Goal: Transaction & Acquisition: Purchase product/service

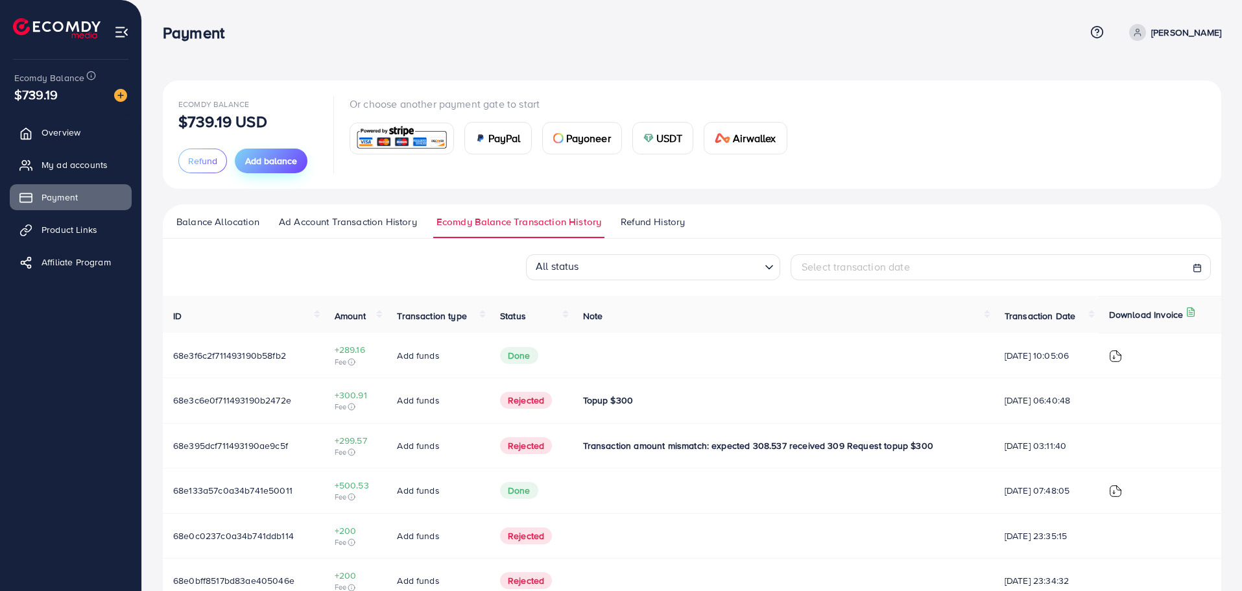
click at [262, 158] on span "Add balance" at bounding box center [271, 160] width 52 height 13
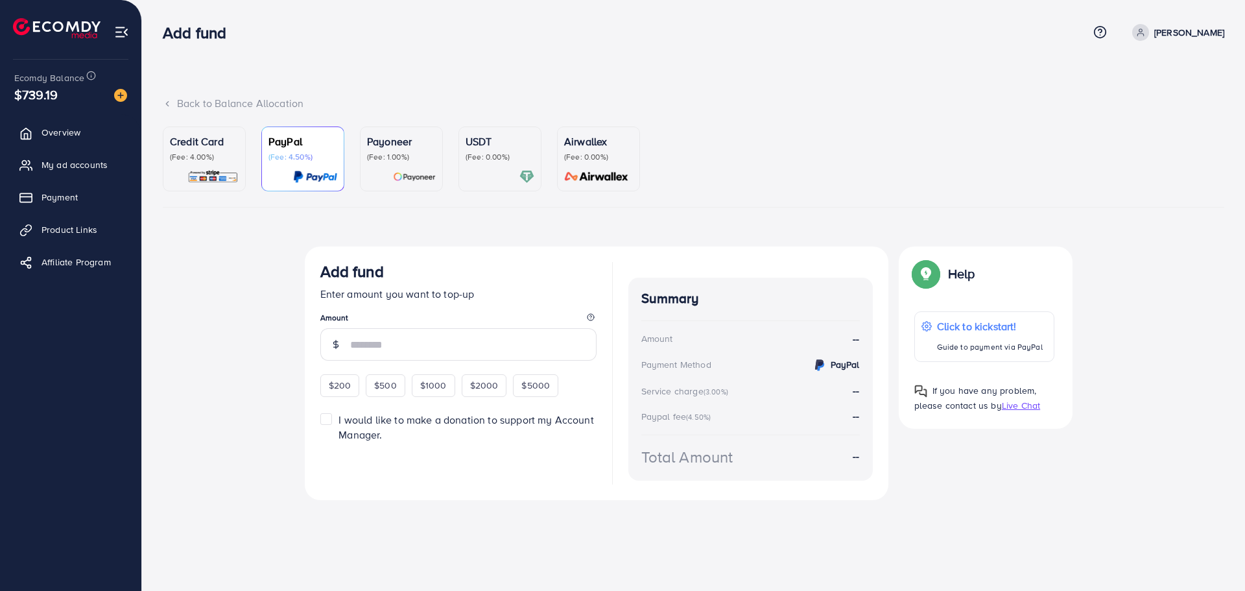
click at [495, 160] on p "(Fee: 0.00%)" at bounding box center [500, 157] width 69 height 10
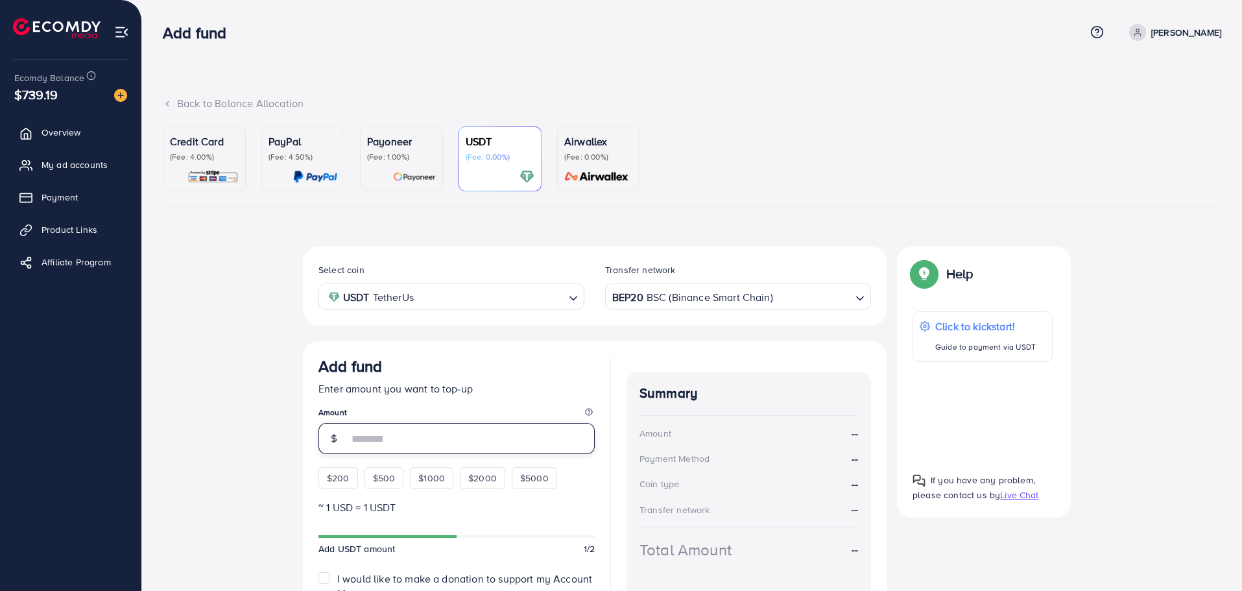
click at [479, 434] on input "number" at bounding box center [471, 438] width 246 height 31
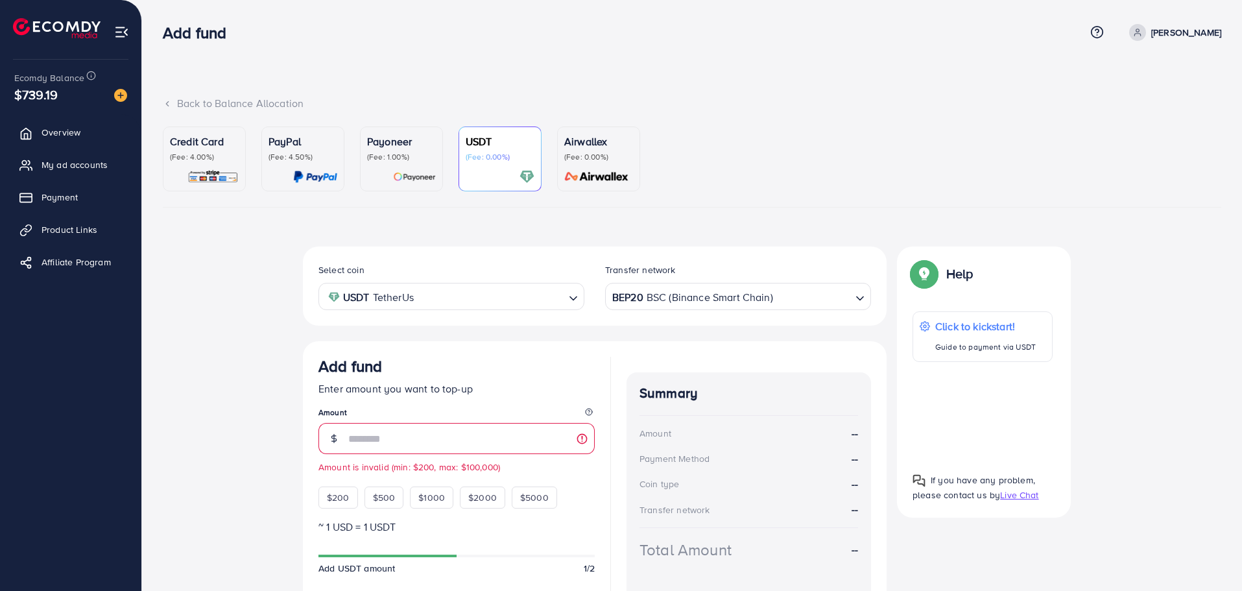
click at [289, 416] on div "Select coin USDT TetherUs Loading... Transfer network BEP20 BSC (Binance Smart …" at bounding box center [692, 465] width 1058 height 439
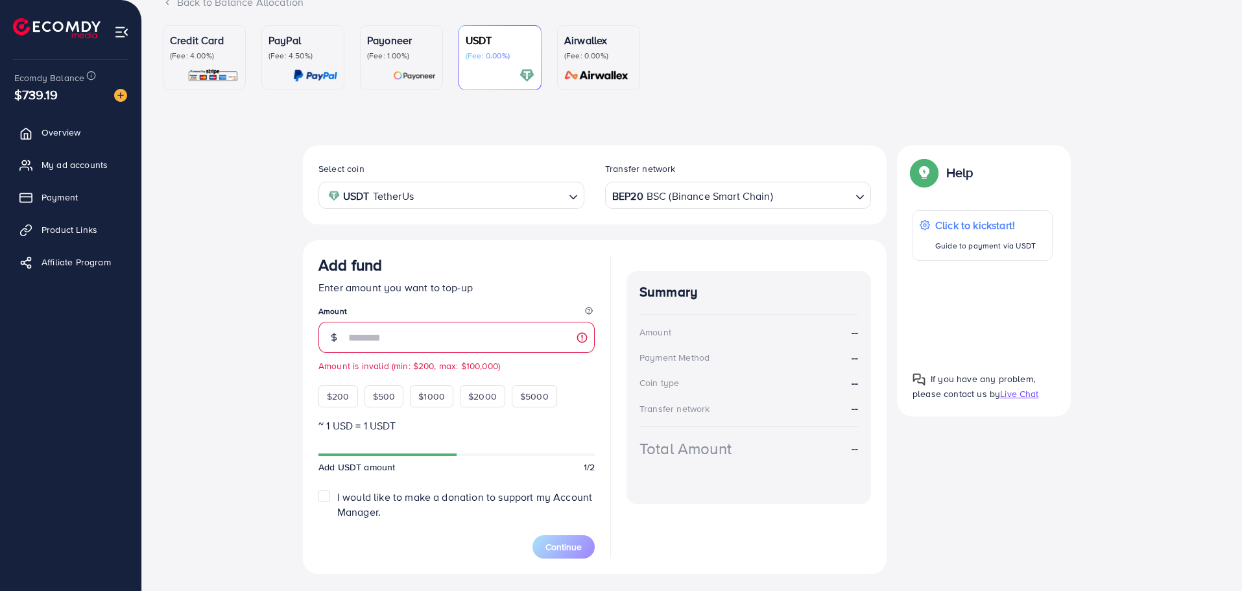
scroll to position [131, 0]
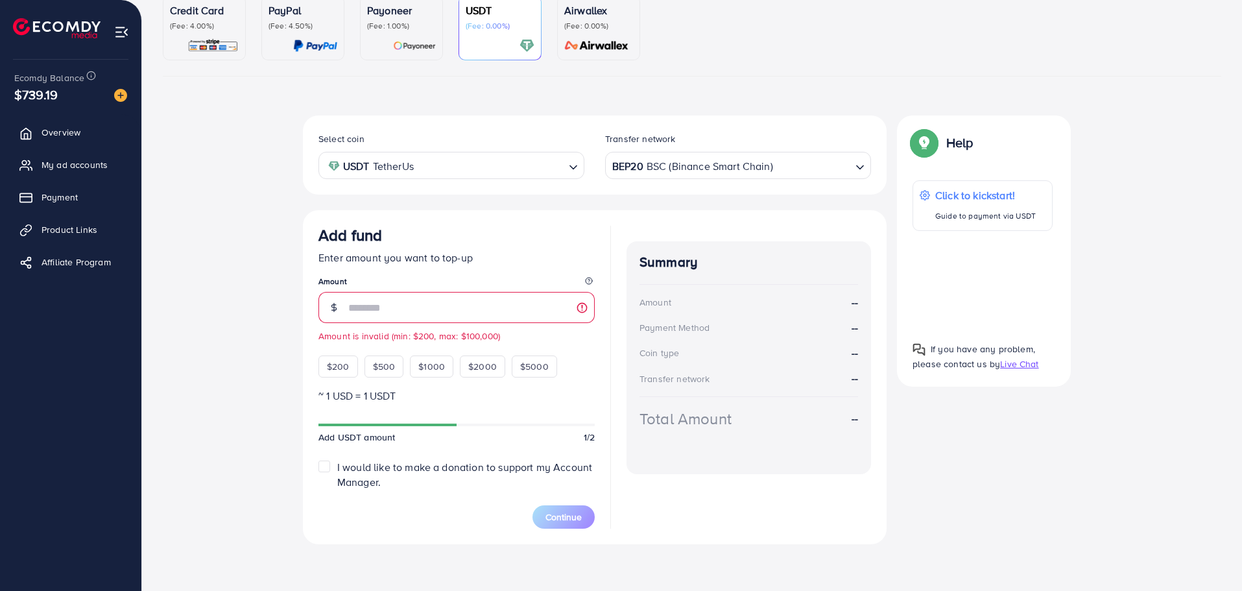
click at [192, 473] on div "Select coin USDT TetherUs Loading... Transfer network BEP20 BSC (Binance Smart …" at bounding box center [692, 334] width 1058 height 439
click at [356, 307] on input "**" at bounding box center [471, 307] width 246 height 31
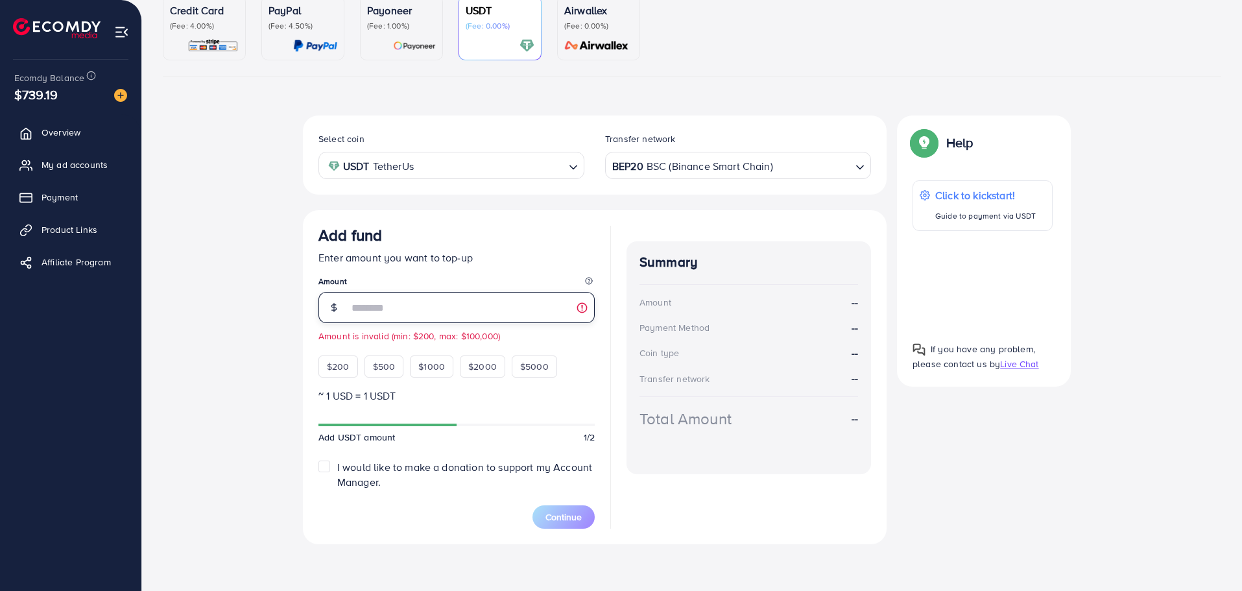
click at [356, 307] on input "**" at bounding box center [471, 307] width 246 height 31
type input "*"
click at [267, 237] on div "Select coin USDT TetherUs Loading... Transfer network BEP20 BSC (Binance Smart …" at bounding box center [692, 334] width 1058 height 439
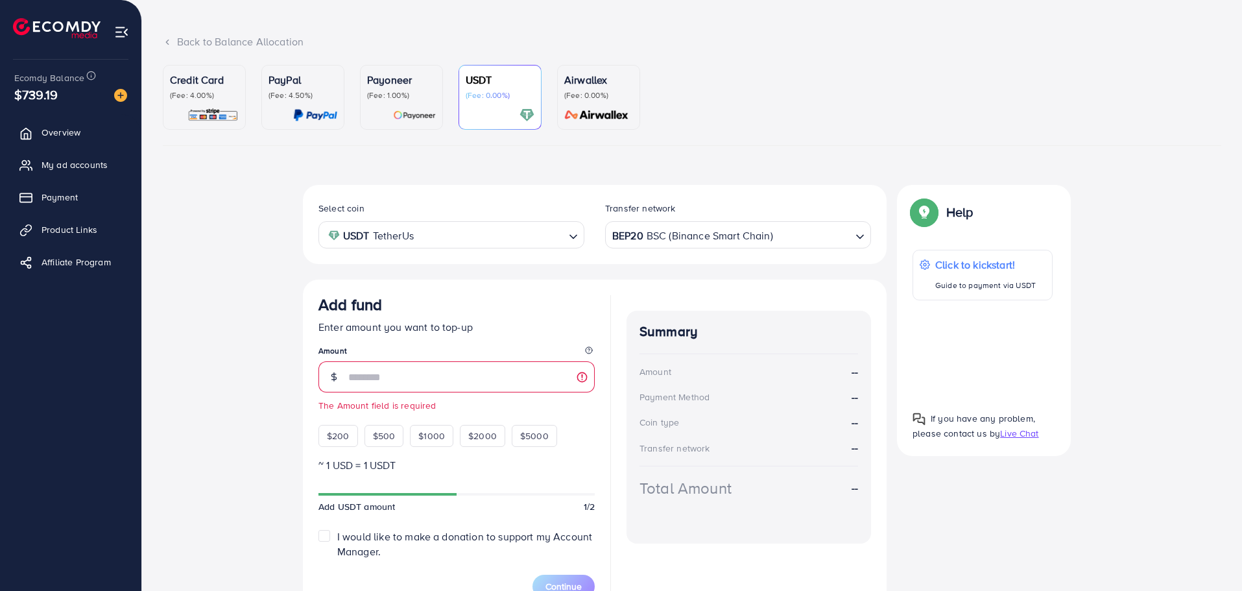
scroll to position [0, 0]
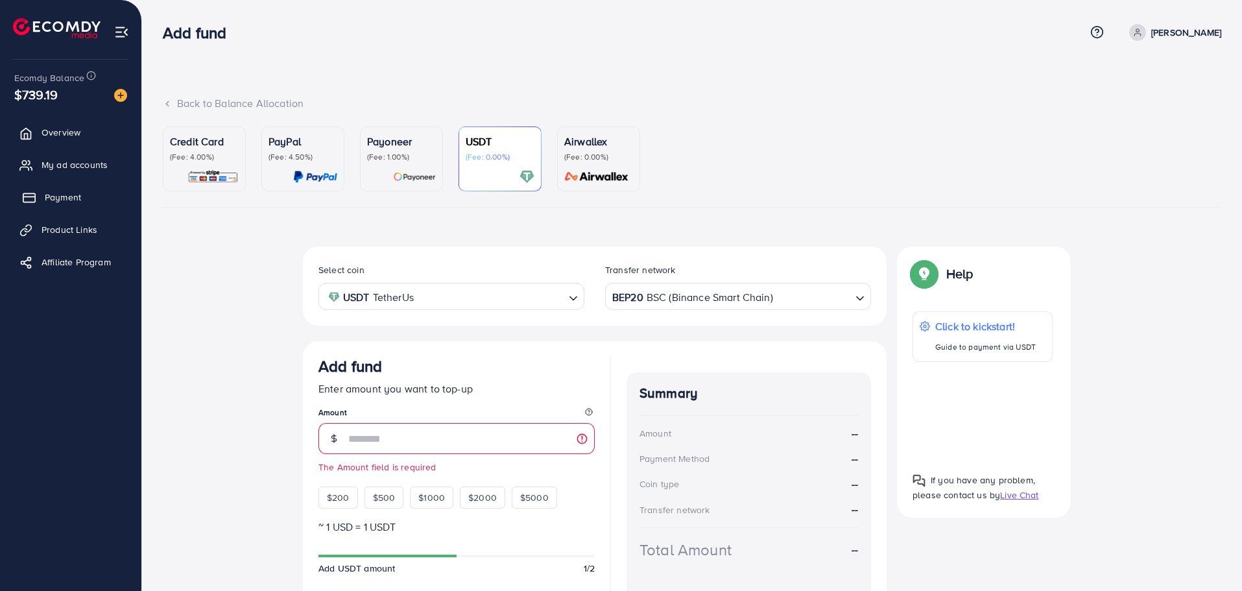
click at [104, 196] on link "Payment" at bounding box center [71, 197] width 122 height 26
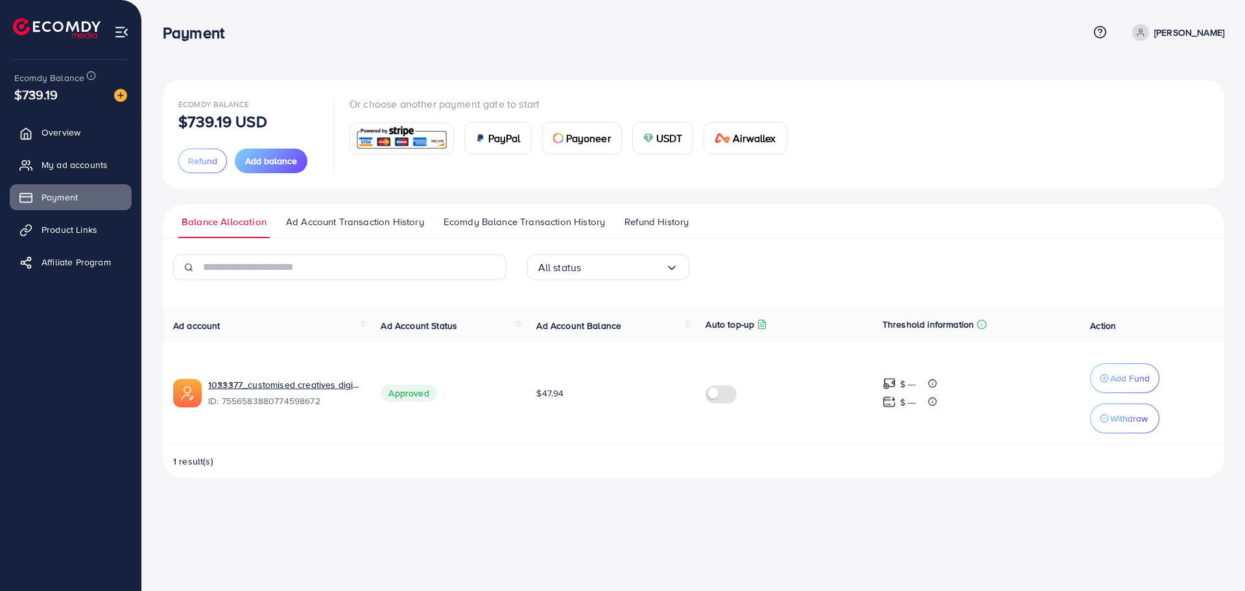
click at [578, 224] on span "Ecomdy Balance Transaction History" at bounding box center [523, 222] width 161 height 14
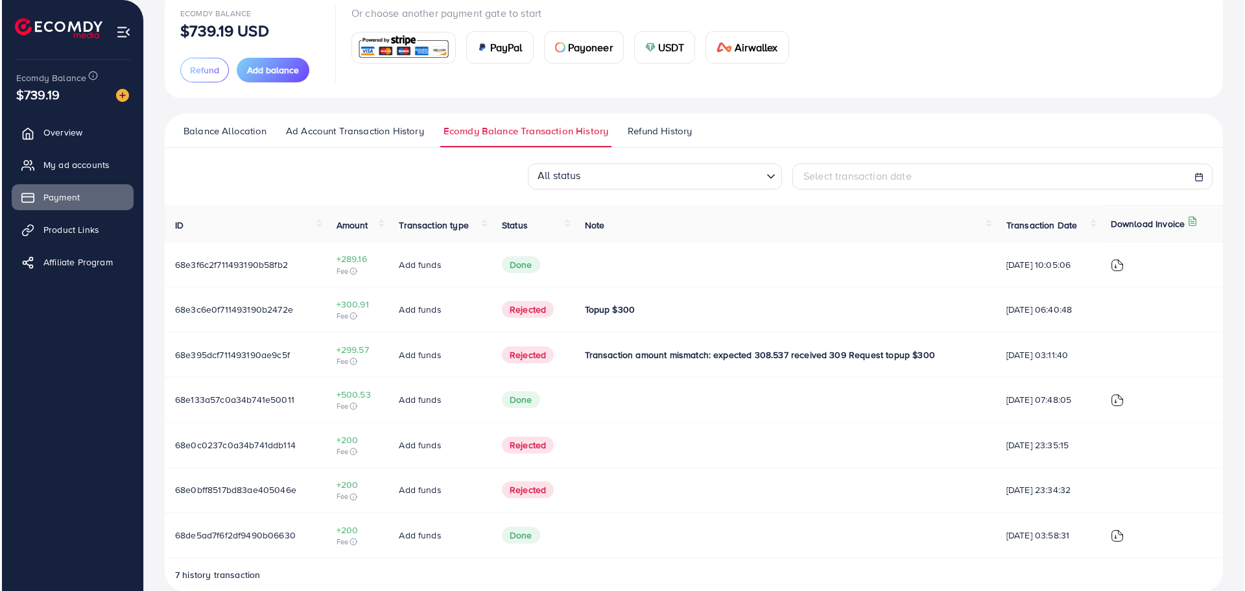
scroll to position [91, 0]
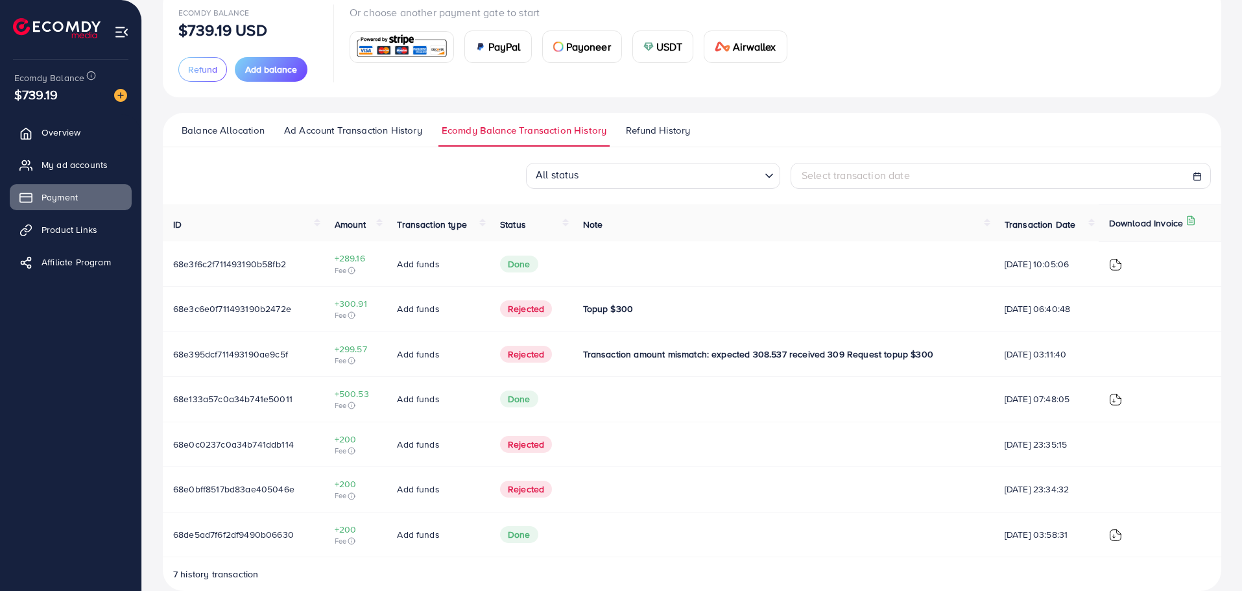
click at [1114, 265] on img at bounding box center [1115, 264] width 13 height 13
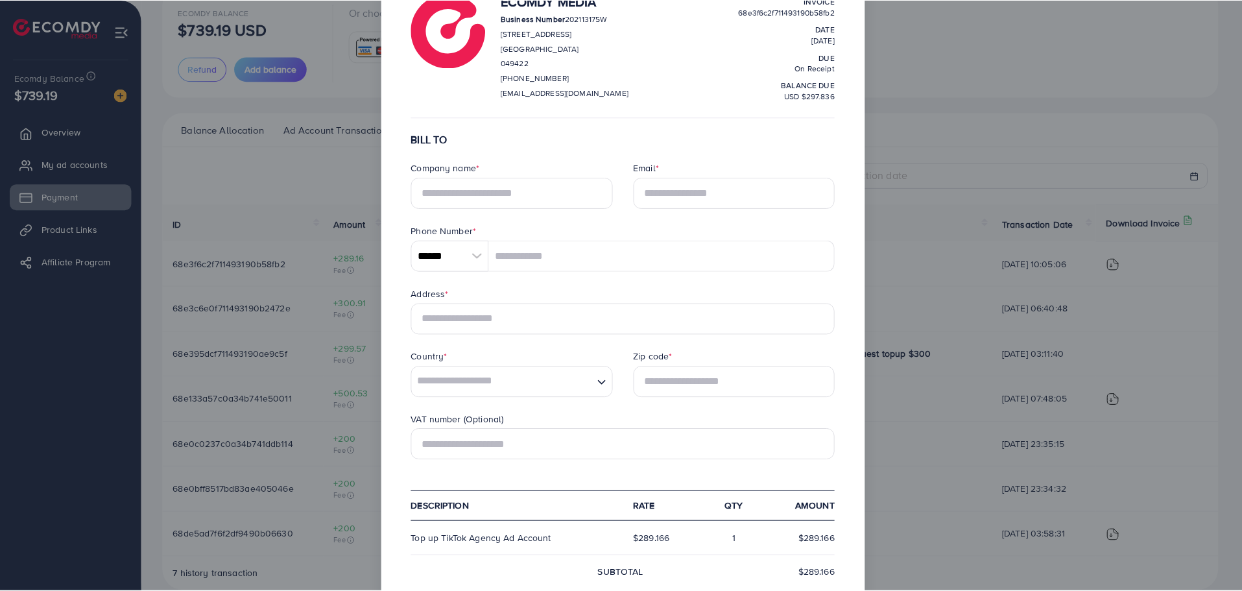
scroll to position [0, 0]
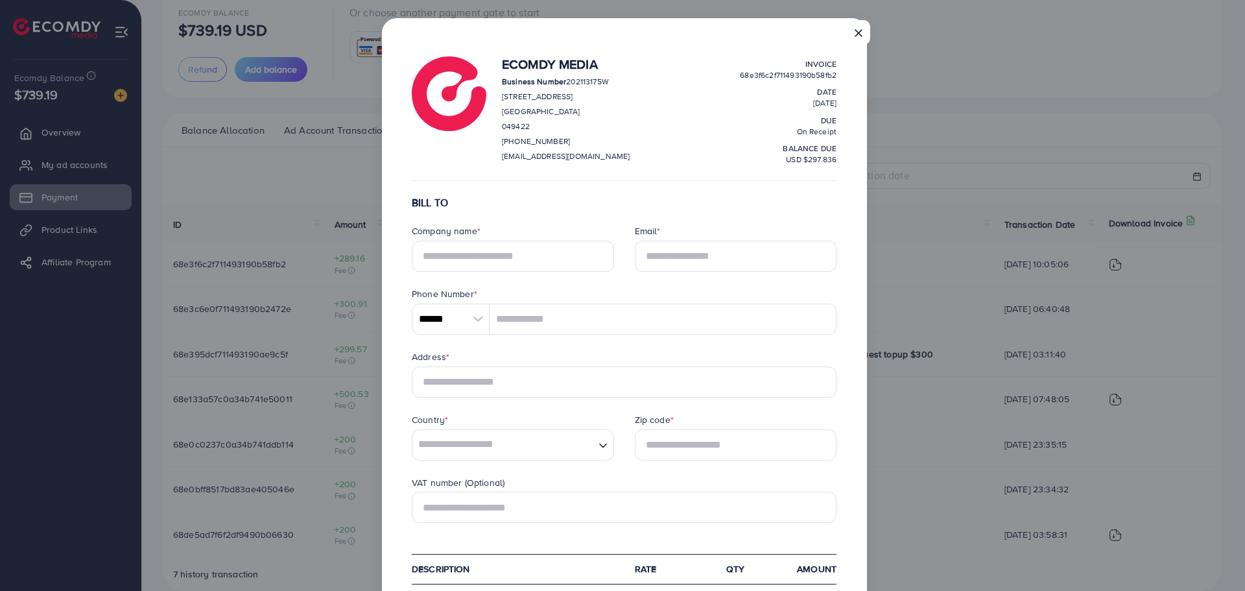
click at [859, 29] on button "×" at bounding box center [858, 32] width 23 height 25
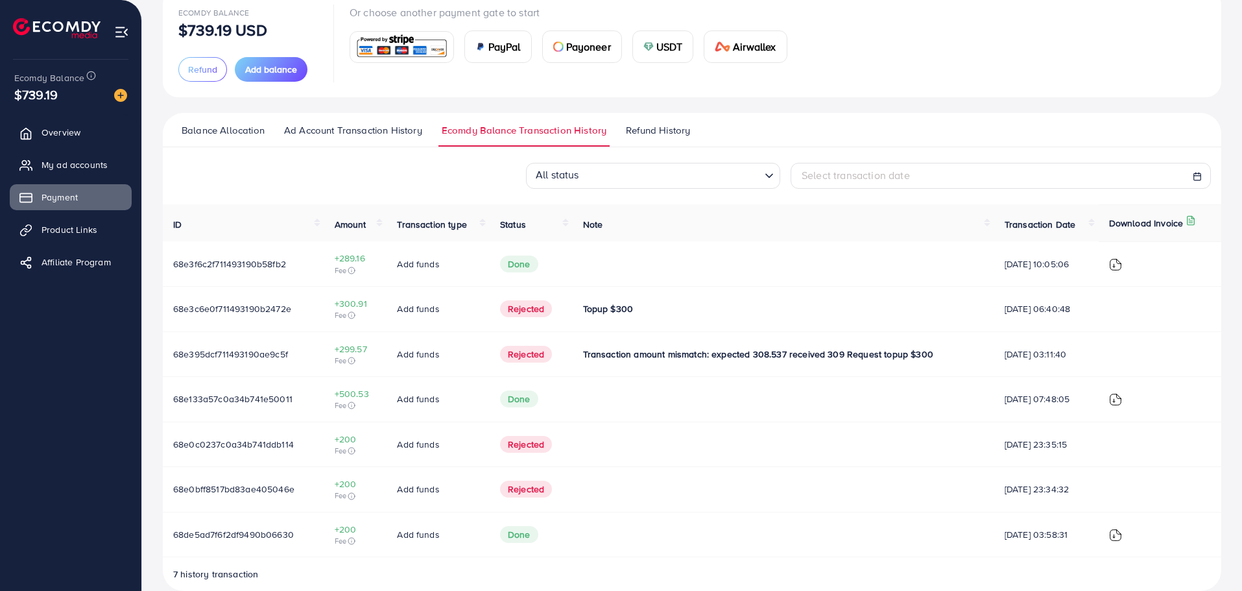
click at [681, 129] on span "Refund History" at bounding box center [658, 130] width 64 height 14
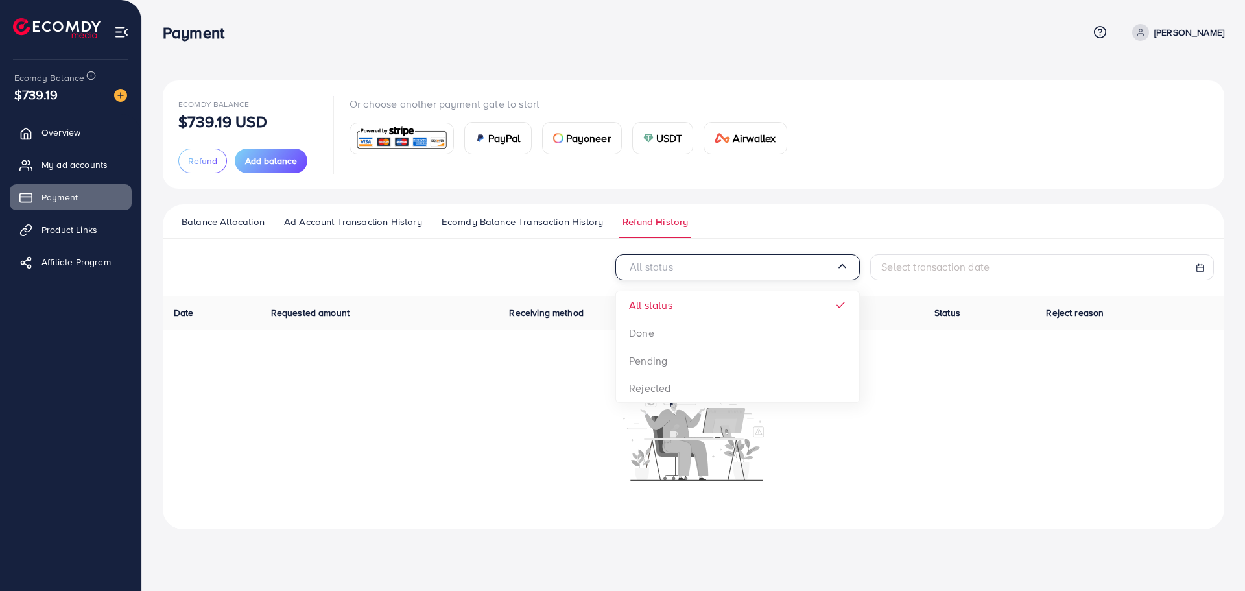
click at [657, 272] on div "All status" at bounding box center [730, 267] width 209 height 20
click at [675, 163] on div "Or choose another payment gate to start PayPal Payoneer USDT Airwallex" at bounding box center [573, 134] width 448 height 77
click at [216, 222] on span "Balance Allocation" at bounding box center [223, 222] width 83 height 14
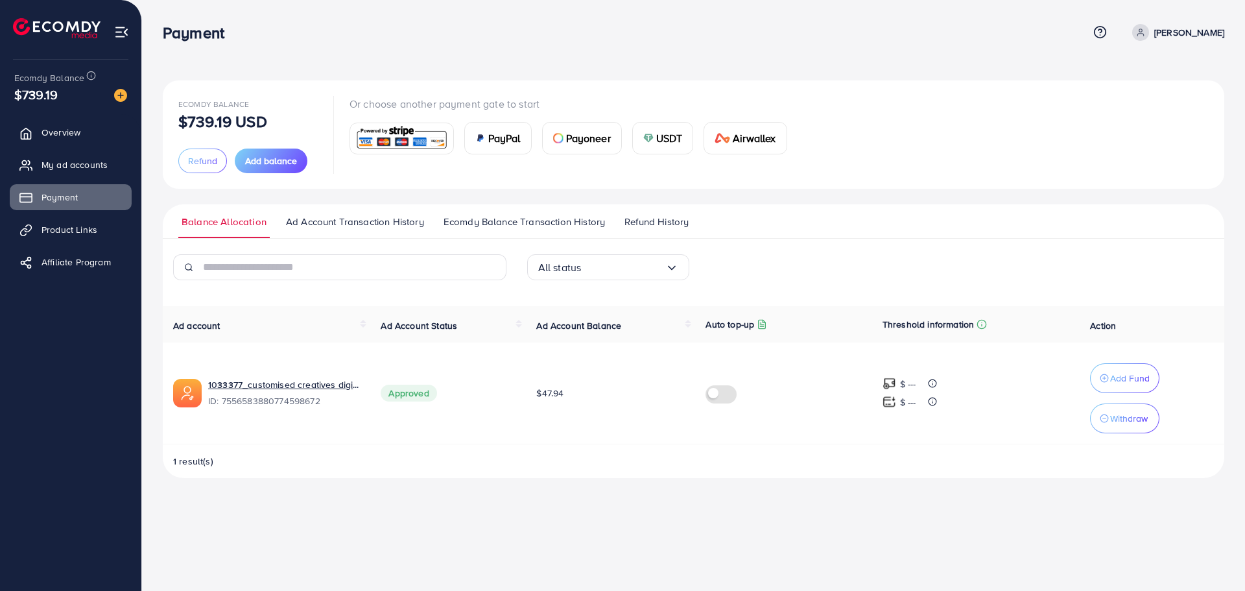
click at [300, 221] on span "Ad Account Transaction History" at bounding box center [355, 222] width 138 height 14
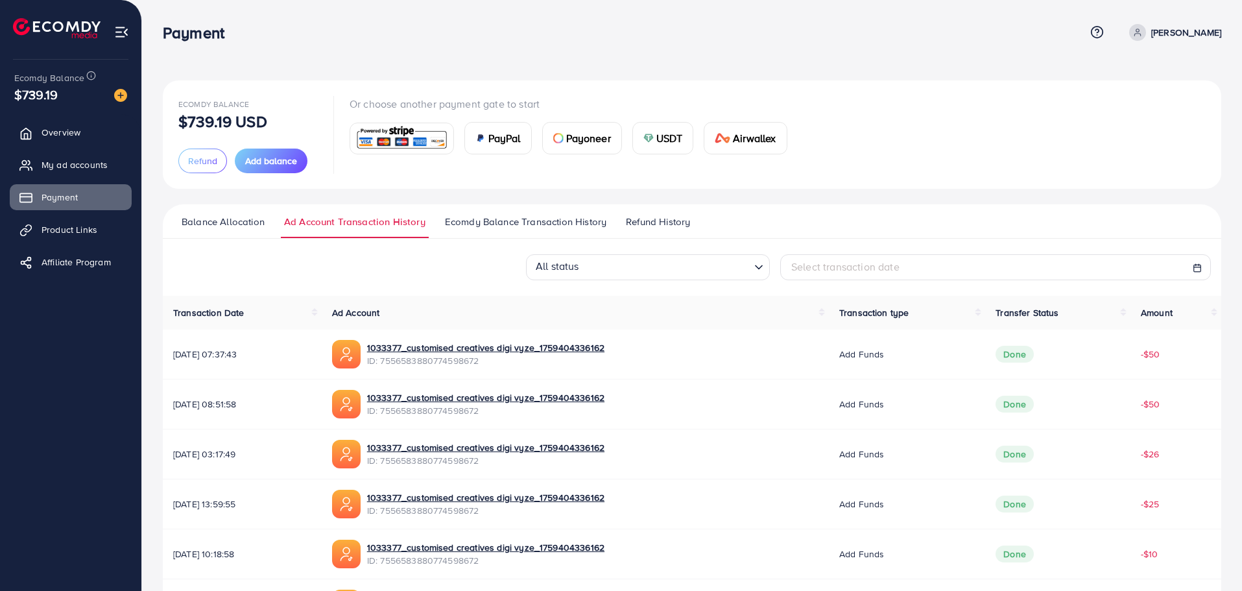
click at [497, 227] on span "Ecomdy Balance Transaction History" at bounding box center [525, 222] width 161 height 14
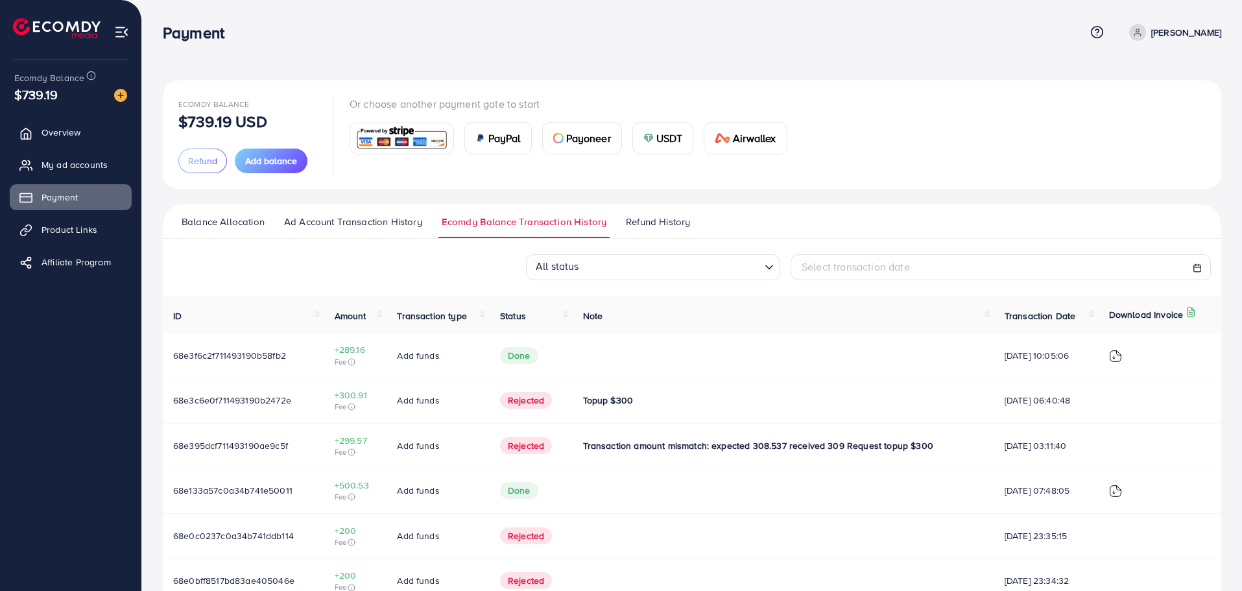
click at [656, 228] on span "Refund History" at bounding box center [658, 222] width 64 height 14
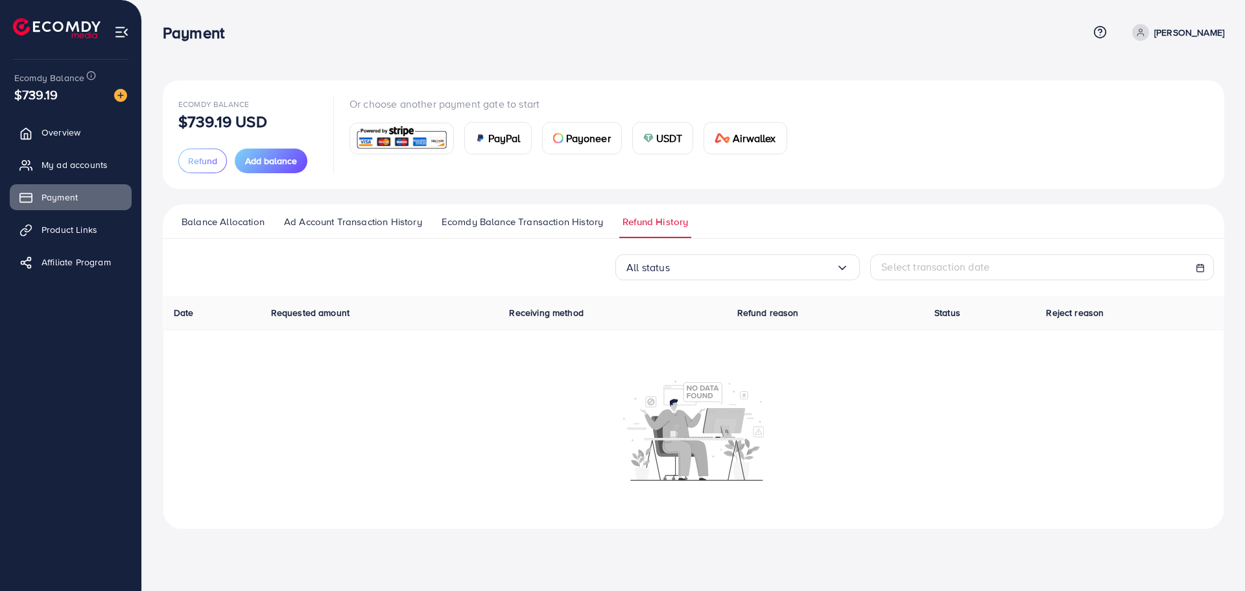
click at [562, 226] on span "Ecomdy Balance Transaction History" at bounding box center [522, 222] width 161 height 14
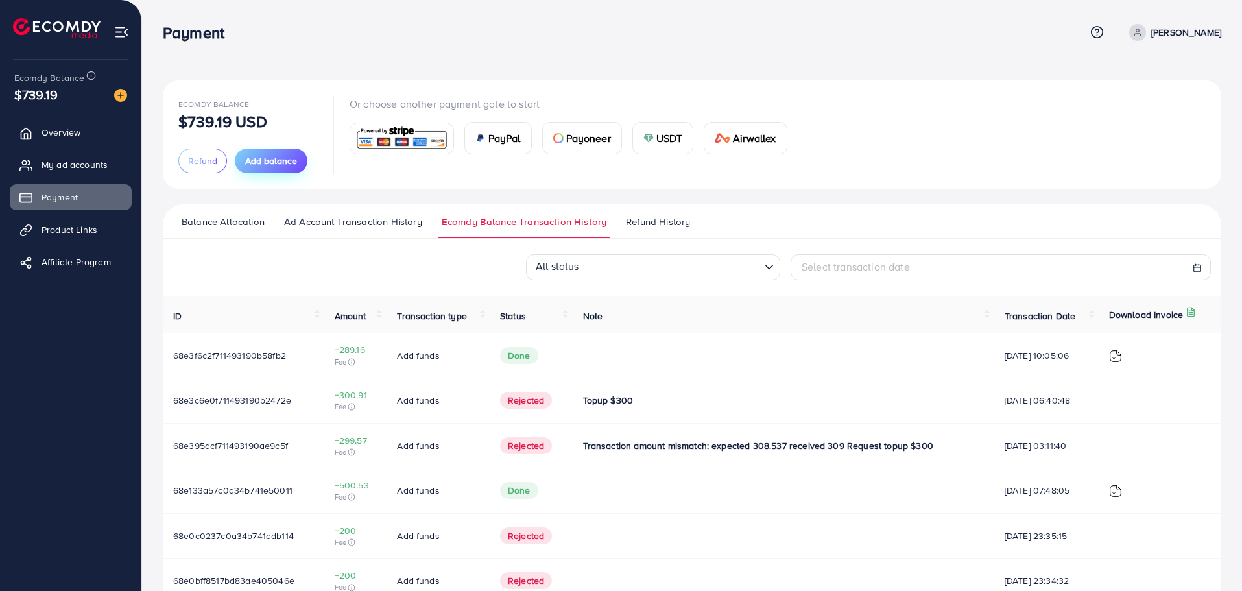
click at [261, 160] on span "Add balance" at bounding box center [271, 160] width 52 height 13
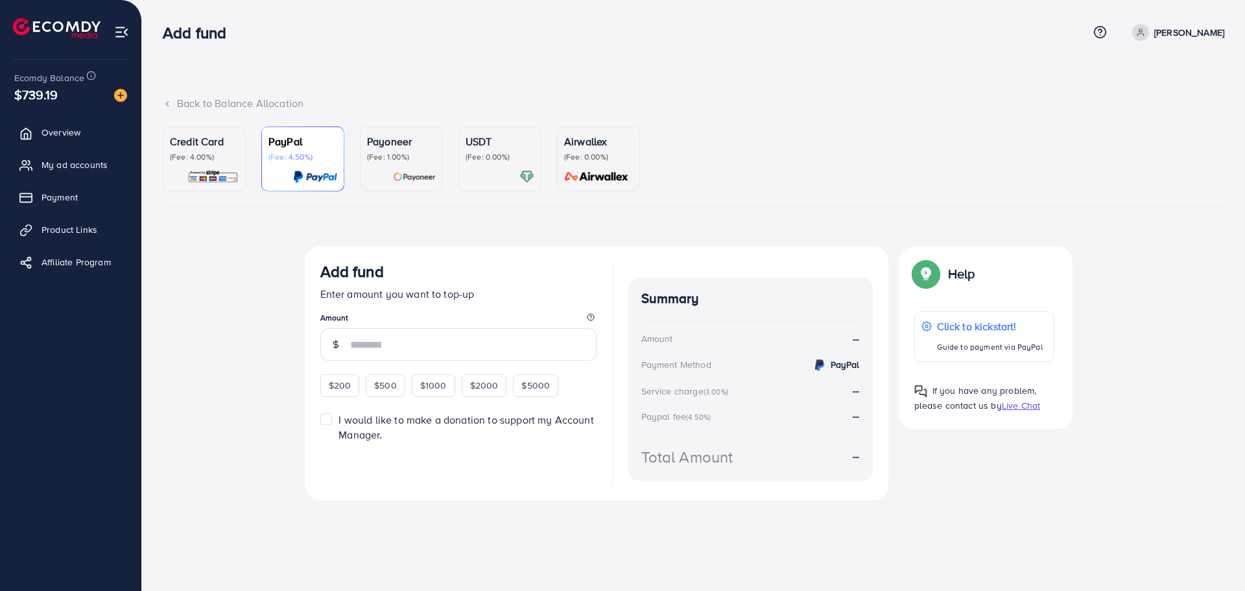
click at [484, 160] on p "(Fee: 0.00%)" at bounding box center [500, 157] width 69 height 10
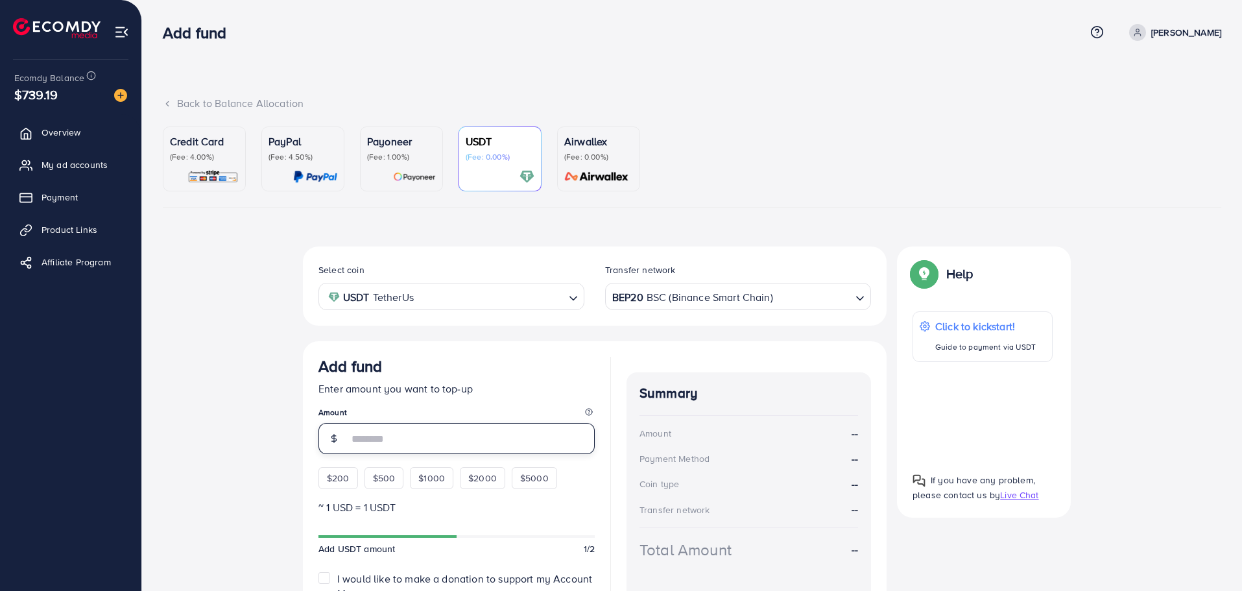
click at [400, 433] on input "number" at bounding box center [471, 438] width 246 height 31
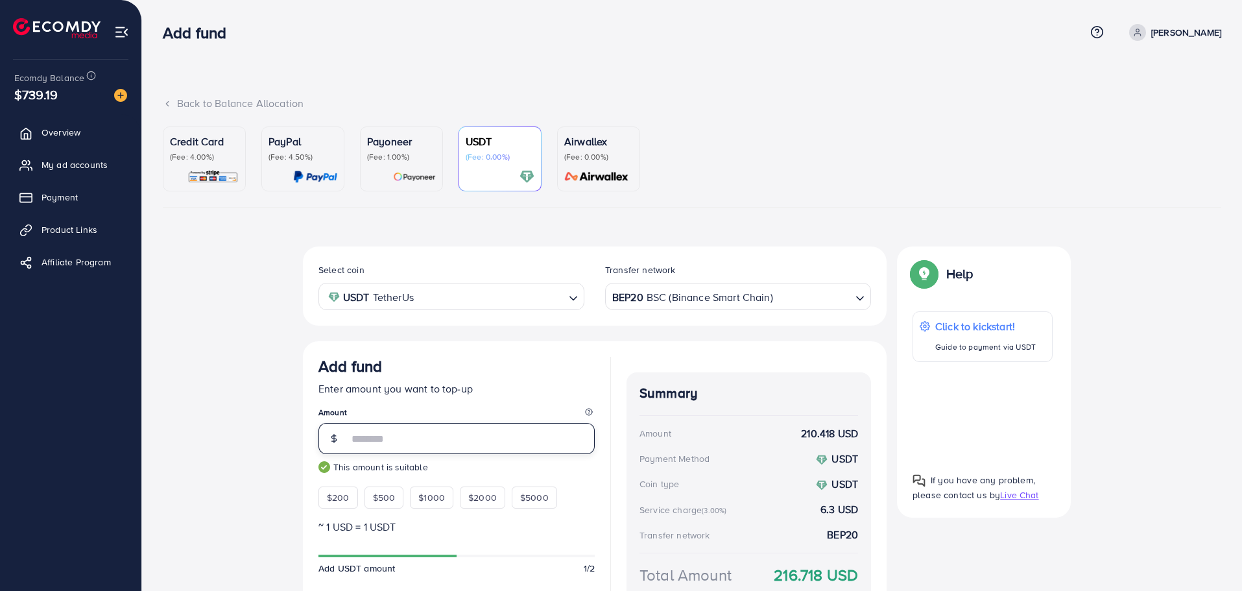
scroll to position [131, 0]
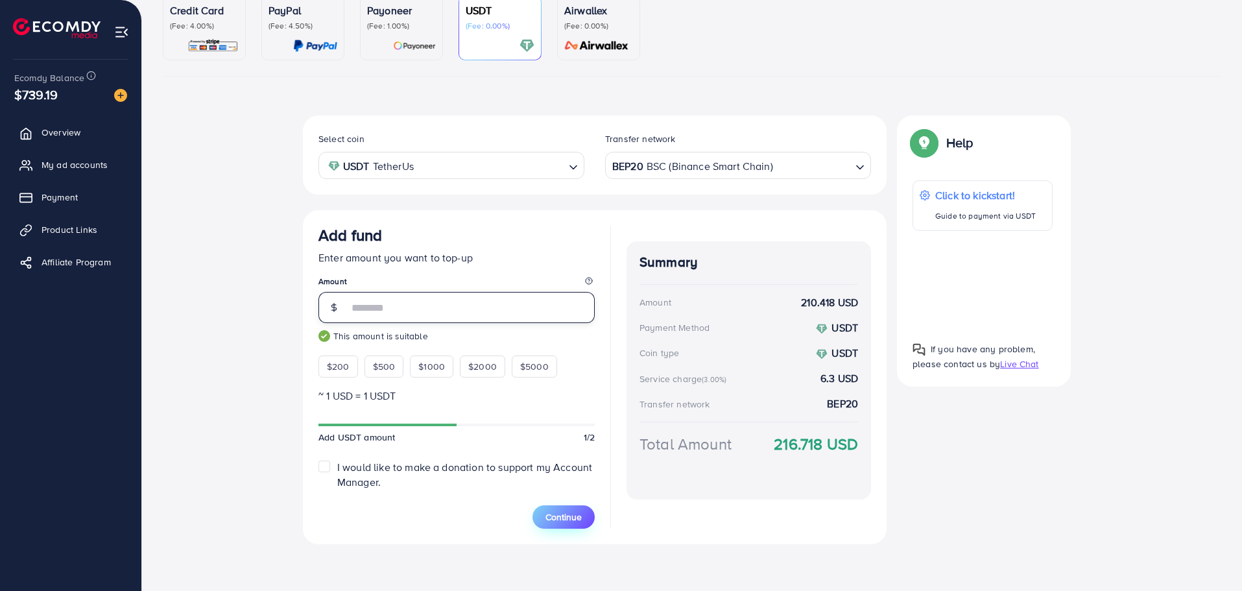
type input "***"
click at [578, 516] on span "Continue" at bounding box center [563, 516] width 36 height 13
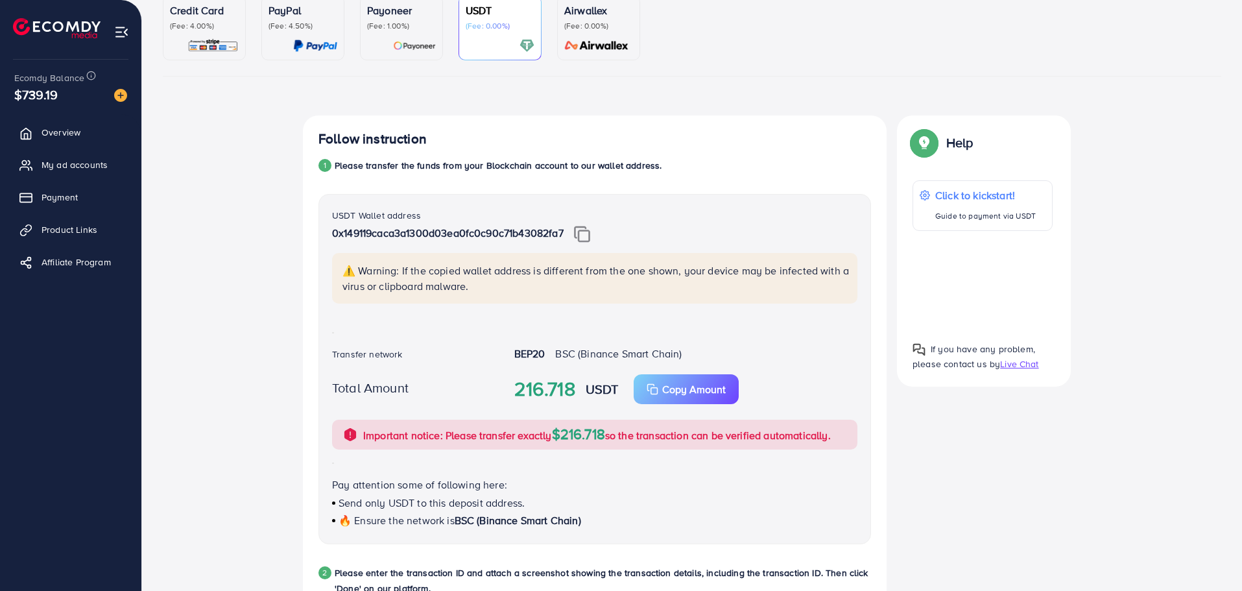
click at [590, 234] on img at bounding box center [582, 234] width 16 height 17
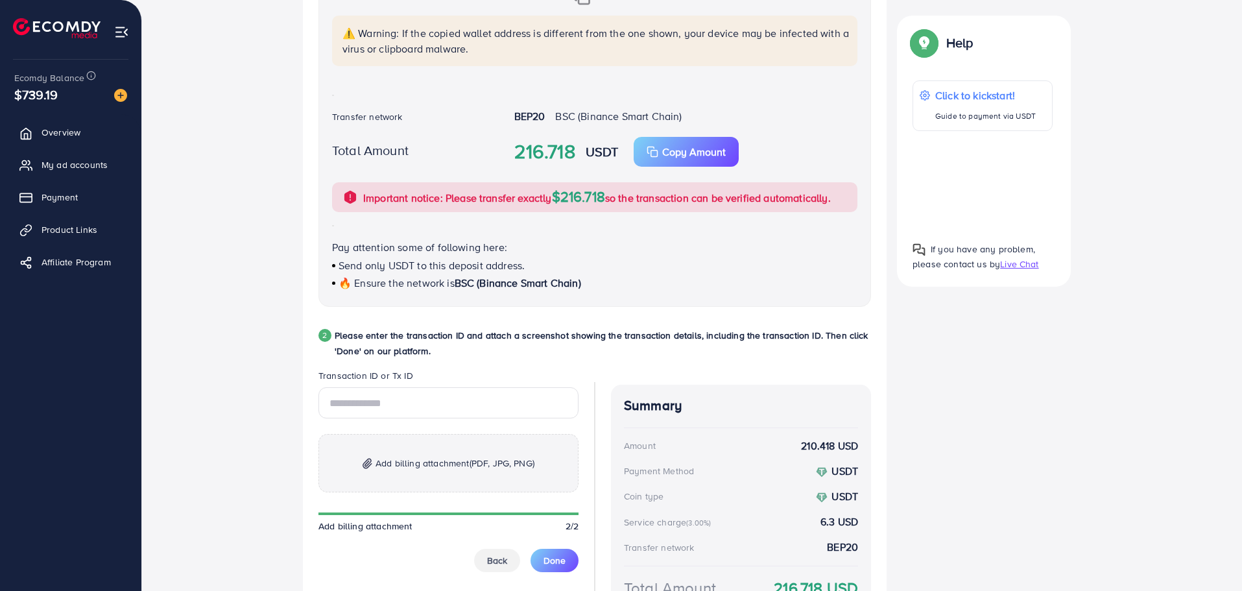
scroll to position [368, 0]
click at [390, 407] on input "text" at bounding box center [448, 402] width 260 height 31
paste input "**********"
type input "**********"
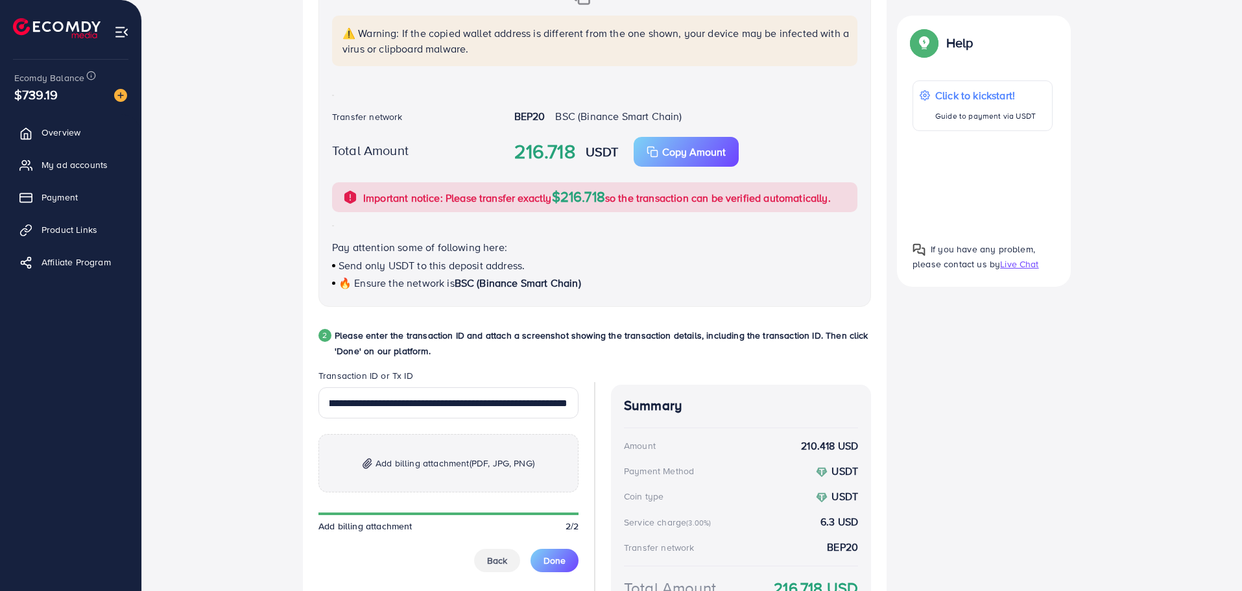
scroll to position [0, 0]
click at [402, 462] on span "Add billing attachment (PDF, JPG, PNG)" at bounding box center [454, 463] width 159 height 16
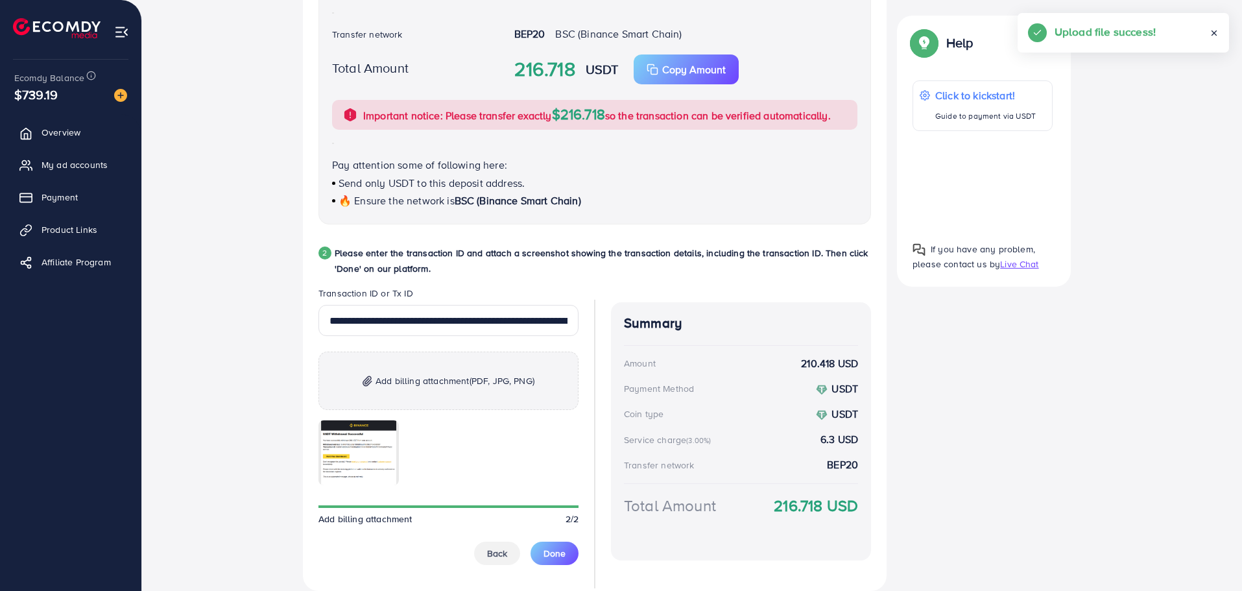
scroll to position [497, 0]
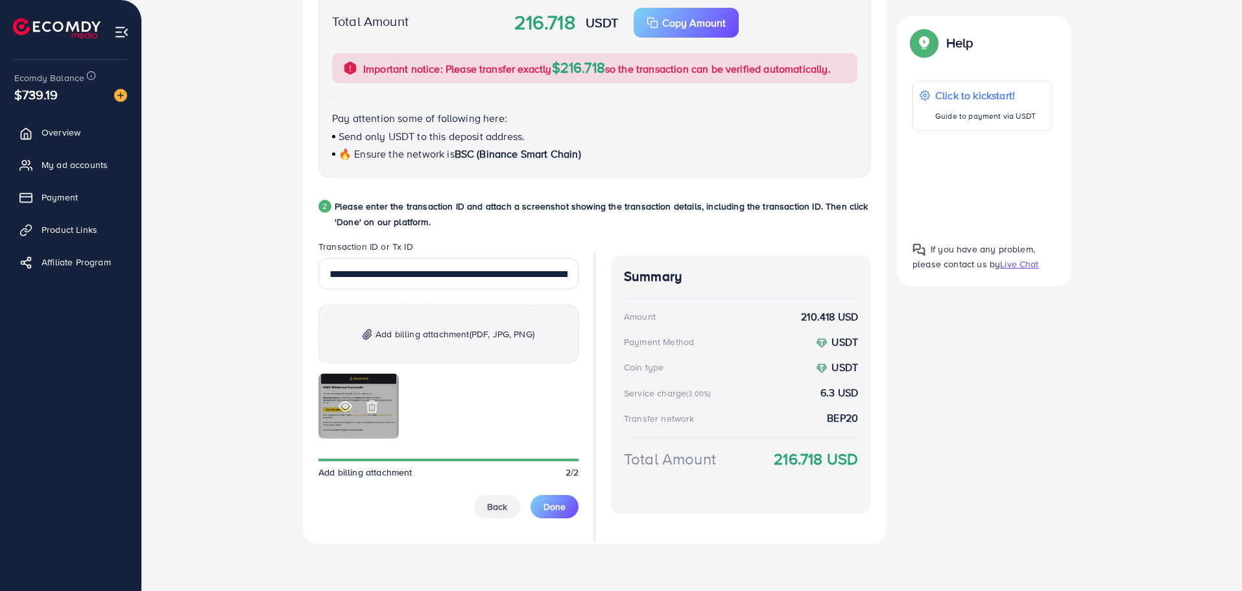
click at [341, 407] on icon at bounding box center [345, 406] width 14 height 14
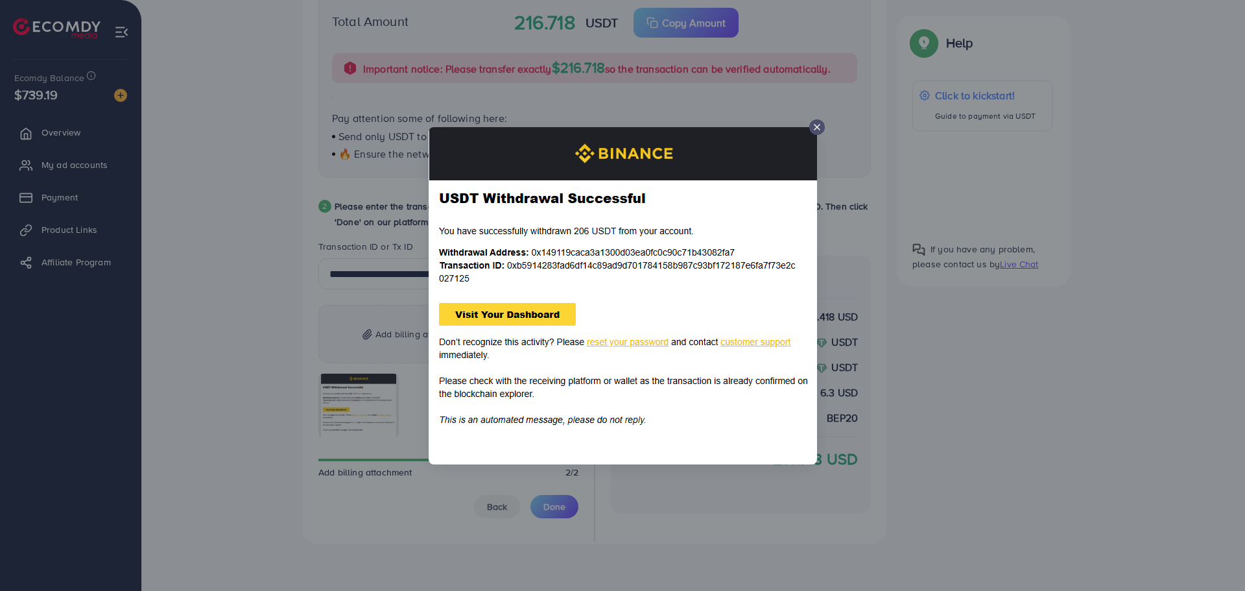
click at [816, 128] on icon at bounding box center [817, 127] width 10 height 10
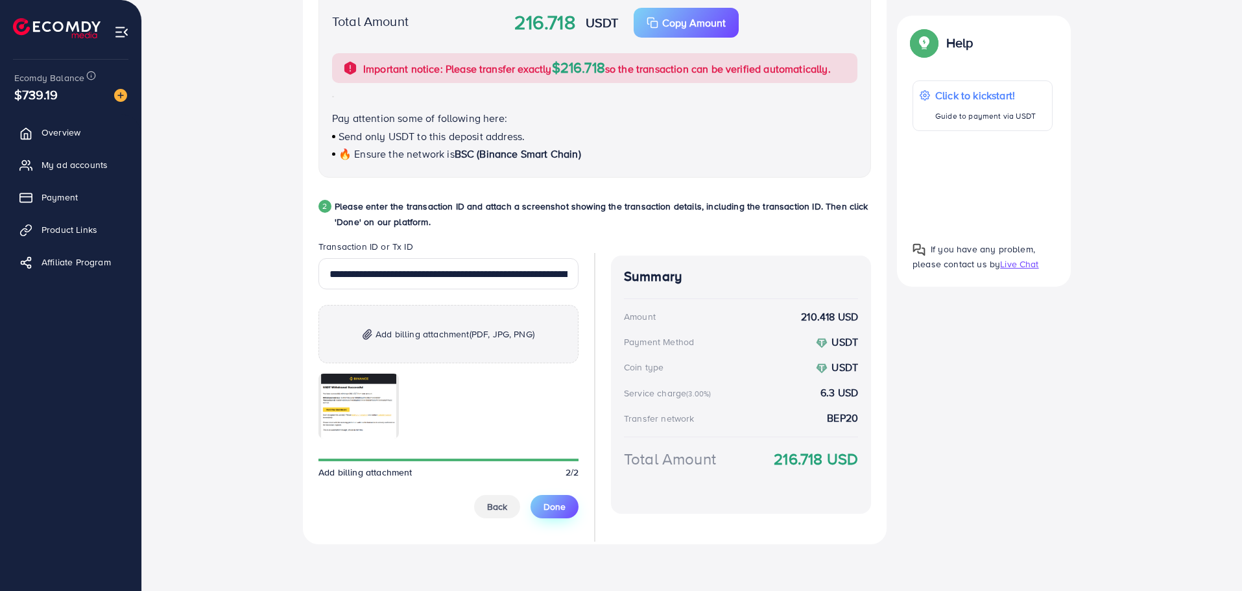
click at [565, 506] on button "Done" at bounding box center [554, 506] width 48 height 23
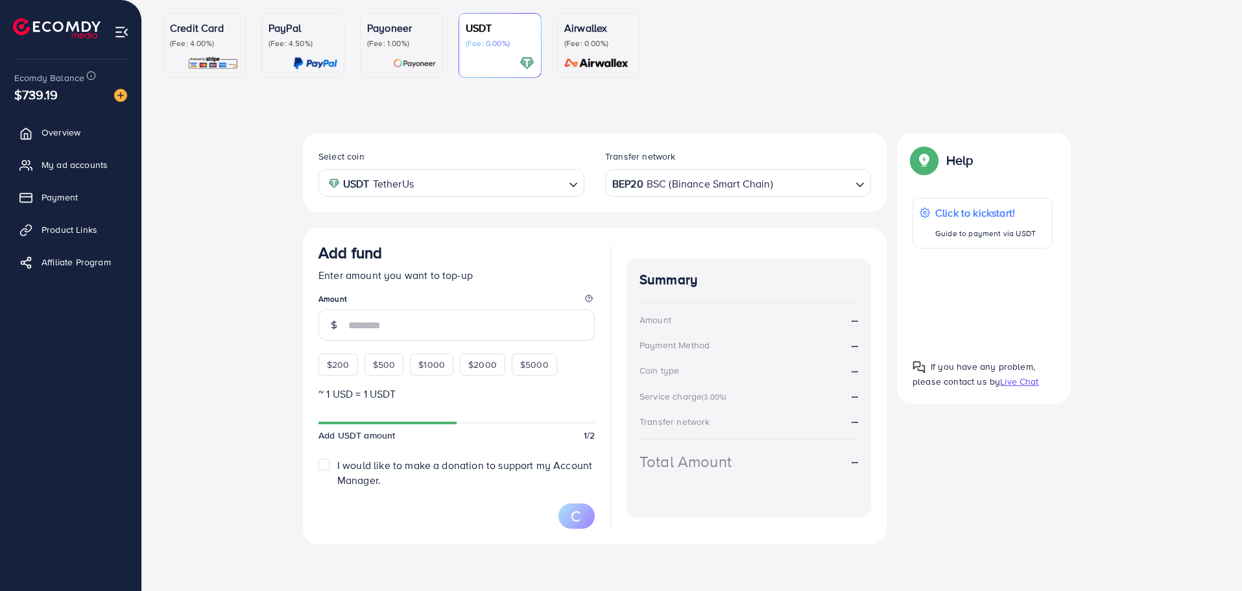
scroll to position [113, 0]
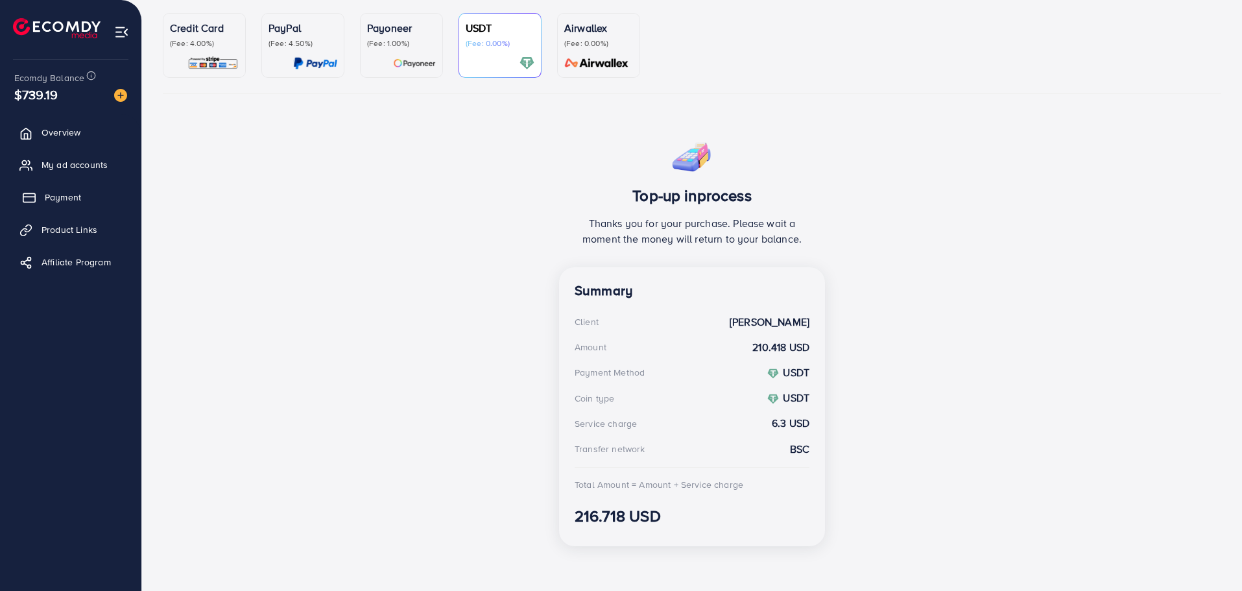
click at [98, 189] on link "Payment" at bounding box center [71, 197] width 122 height 26
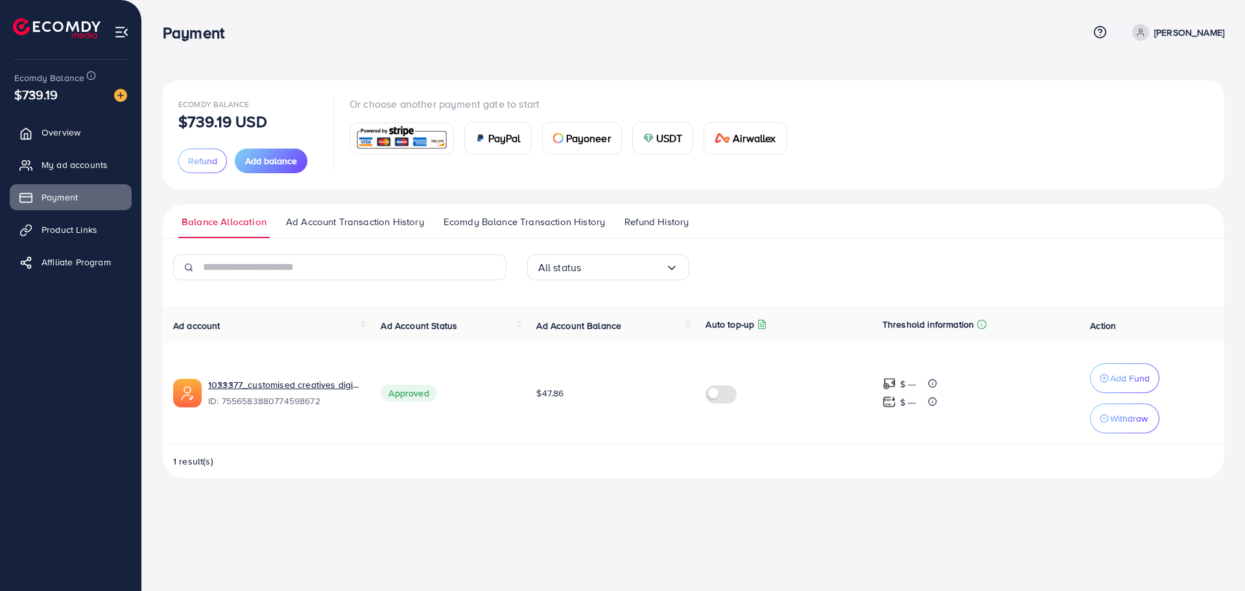
click at [517, 219] on span "Ecomdy Balance Transaction History" at bounding box center [523, 222] width 161 height 14
